Goal: Task Accomplishment & Management: Use online tool/utility

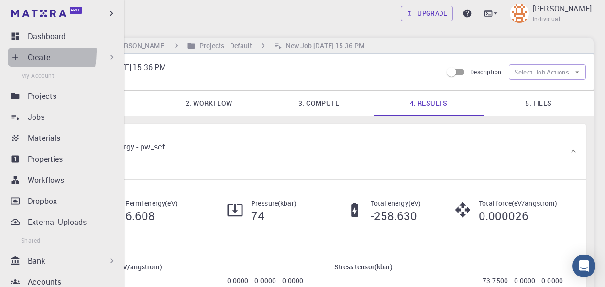
click at [14, 52] on div "Create" at bounding box center [64, 57] width 113 height 19
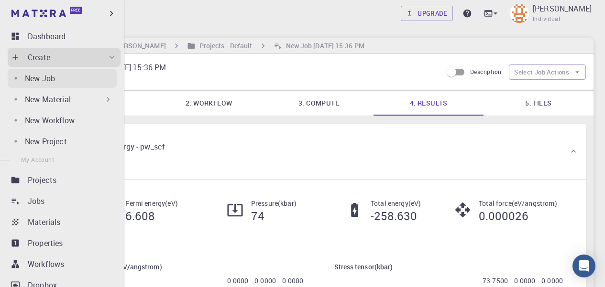
click at [67, 74] on div "New Job" at bounding box center [71, 78] width 92 height 11
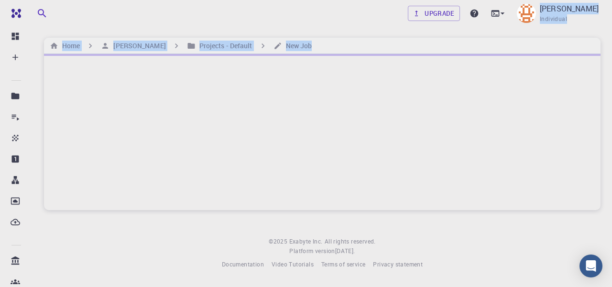
drag, startPoint x: 469, startPoint y: 21, endPoint x: 479, endPoint y: 36, distance: 18.3
click at [478, 36] on div "Upgrade [PERSON_NAME] Individual Home Bhat Raahiee Projects - Default New Job ©…" at bounding box center [322, 142] width 579 height 285
click at [118, 87] on div at bounding box center [322, 132] width 557 height 156
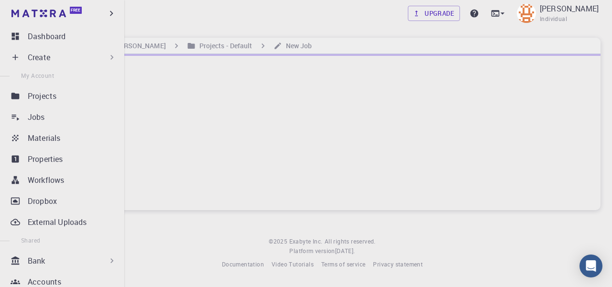
click at [17, 58] on icon at bounding box center [16, 58] width 10 height 10
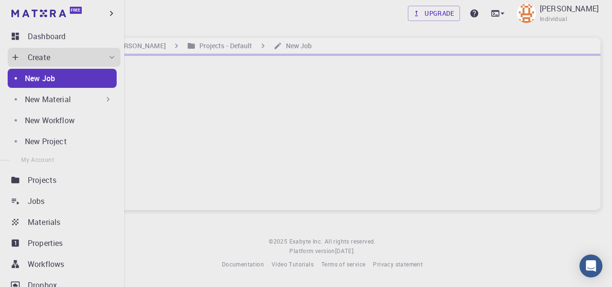
click at [166, 110] on div at bounding box center [322, 132] width 557 height 156
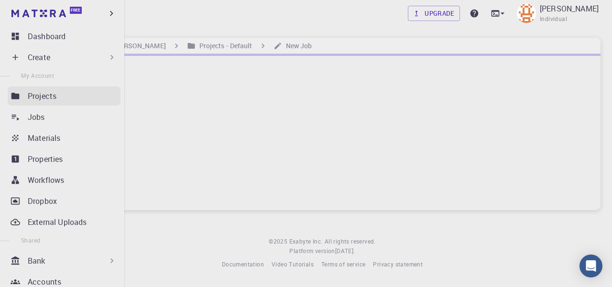
click at [52, 90] on link "Projects" at bounding box center [64, 96] width 113 height 19
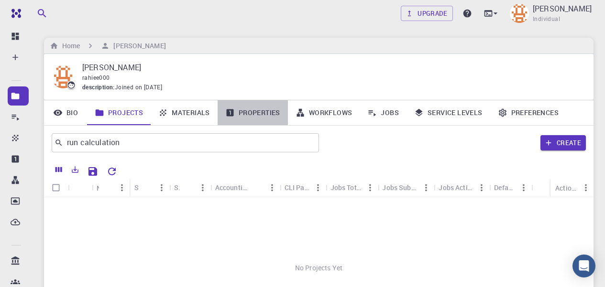
click at [262, 114] on link "Properties" at bounding box center [253, 112] width 70 height 25
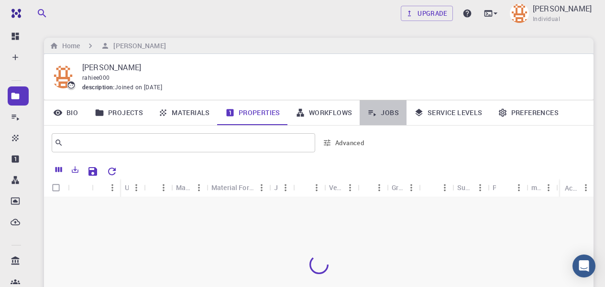
click at [383, 117] on link "Jobs" at bounding box center [383, 112] width 47 height 25
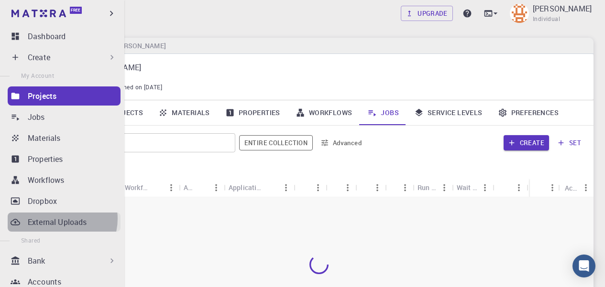
click at [59, 219] on p "External Uploads" at bounding box center [57, 222] width 59 height 11
